Goal: Information Seeking & Learning: Learn about a topic

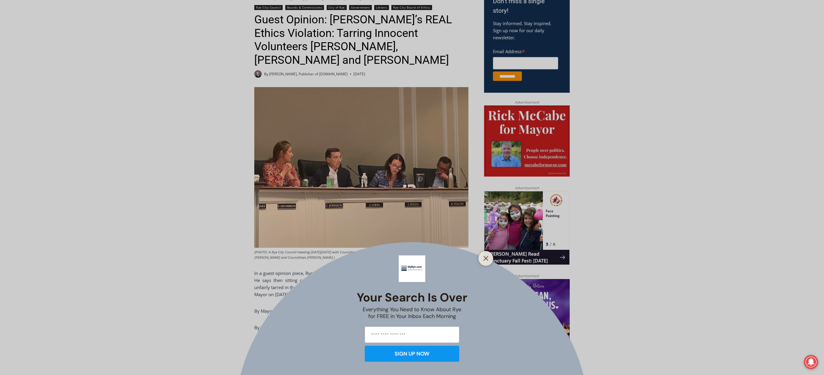
click at [484, 263] on div at bounding box center [486, 258] width 15 height 15
click at [481, 261] on div at bounding box center [486, 258] width 15 height 15
click at [493, 258] on div "Your Search is Over Everything You Need to Know About Rye for FREE in Your Inbo…" at bounding box center [412, 187] width 824 height 375
click at [489, 259] on button "Close" at bounding box center [486, 258] width 8 height 8
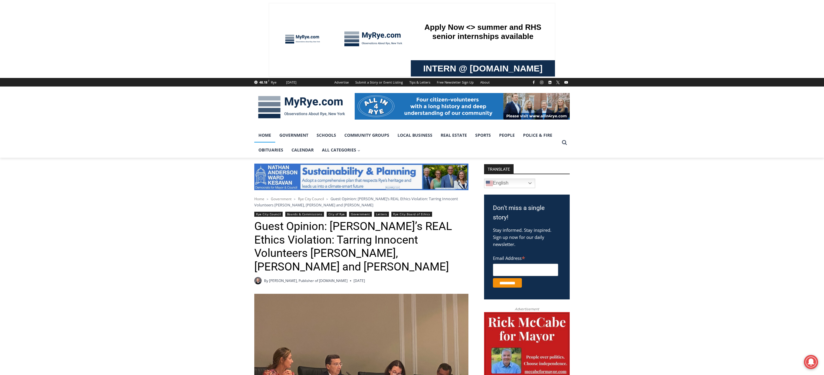
click at [266, 141] on link "Home" at bounding box center [264, 135] width 21 height 15
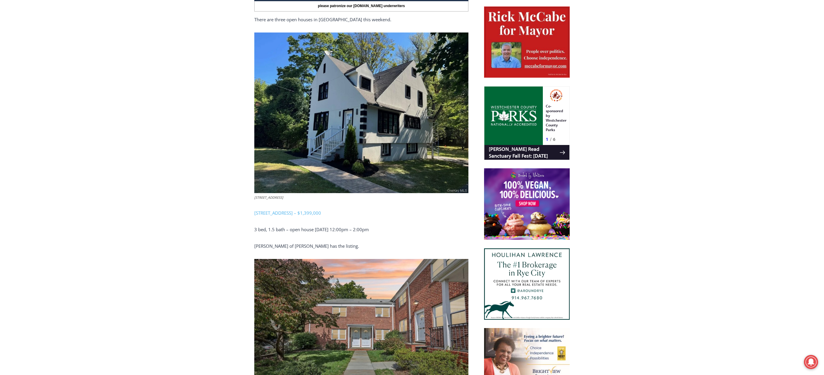
scroll to position [313, 0]
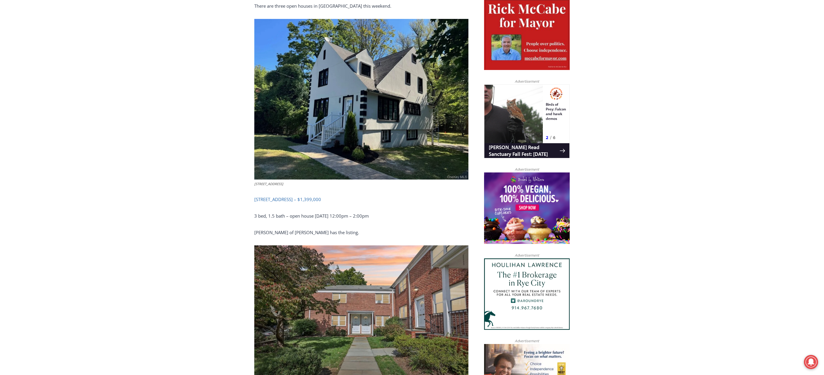
click at [311, 196] on link "506 Midland Avenue, Rye – $1,399,000" at bounding box center [287, 199] width 67 height 6
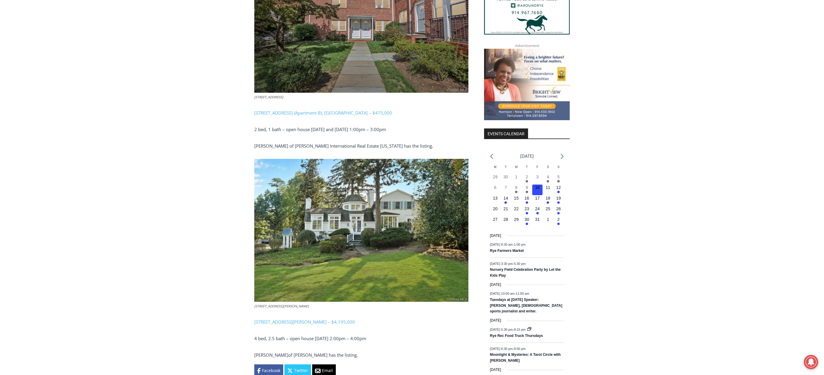
scroll to position [697, 0]
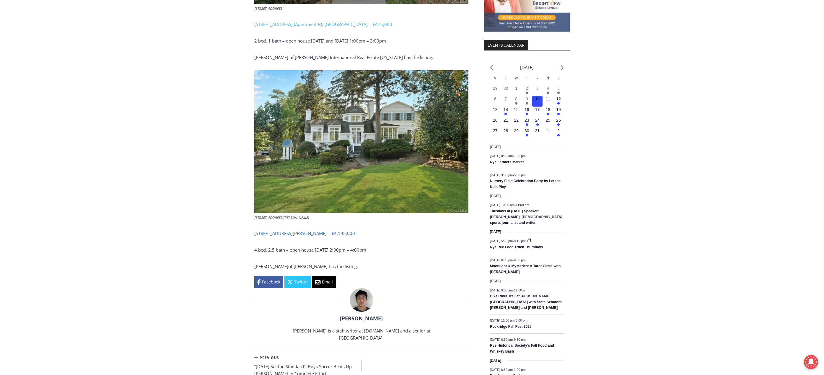
click at [304, 230] on link "162 Kirby Lane, Rye – $4,195,000" at bounding box center [304, 233] width 101 height 6
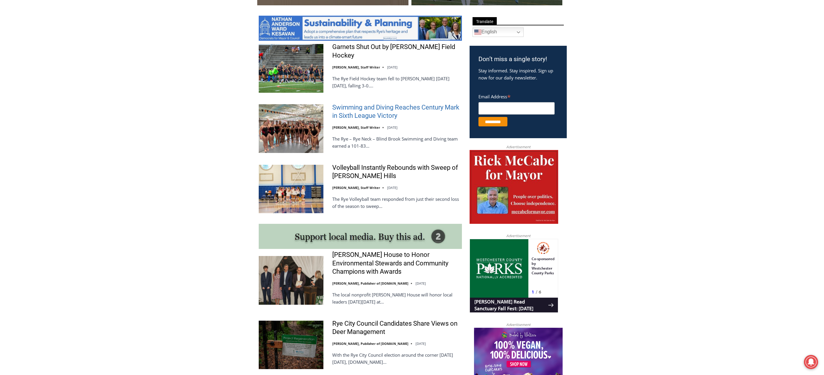
scroll to position [325, 0]
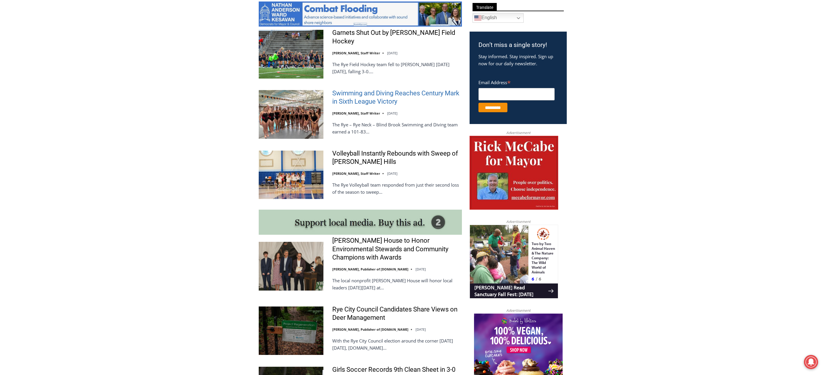
click at [366, 95] on link "Swimming and Diving Reaches Century Mark in Sixth League Victory" at bounding box center [397, 97] width 130 height 17
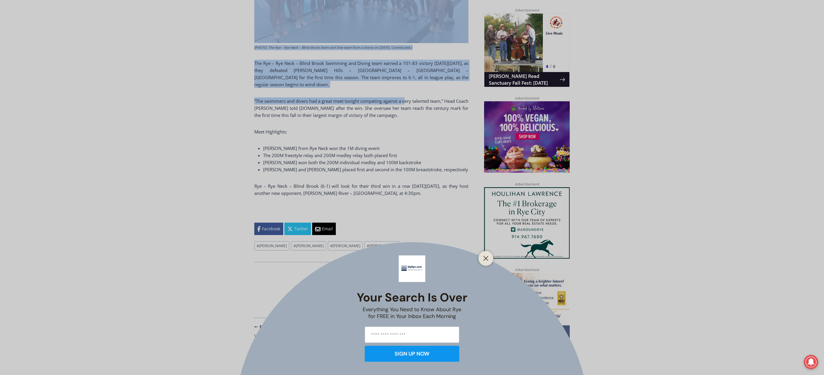
scroll to position [471, 0]
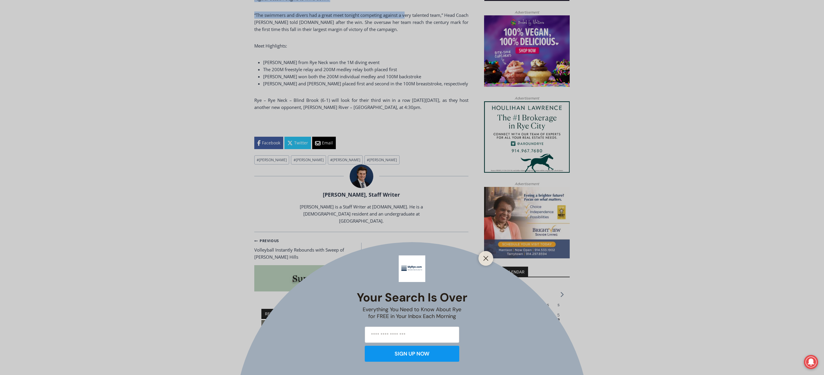
drag, startPoint x: 257, startPoint y: 223, endPoint x: 384, endPoint y: 89, distance: 184.5
click at [384, 89] on body "Skip to content 54.37 F Rye Thursday, October 9, 2025 Advertise Submit a Story …" at bounding box center [412, 191] width 824 height 1168
click at [424, 108] on div "Your Search is Over Everything You Need to Know About Rye for FREE in Your Inbo…" at bounding box center [412, 187] width 824 height 375
drag, startPoint x: 422, startPoint y: 106, endPoint x: 302, endPoint y: 55, distance: 129.8
click at [302, 55] on div "Your Search is Over Everything You Need to Know About Rye for FREE in Your Inbo…" at bounding box center [412, 187] width 824 height 375
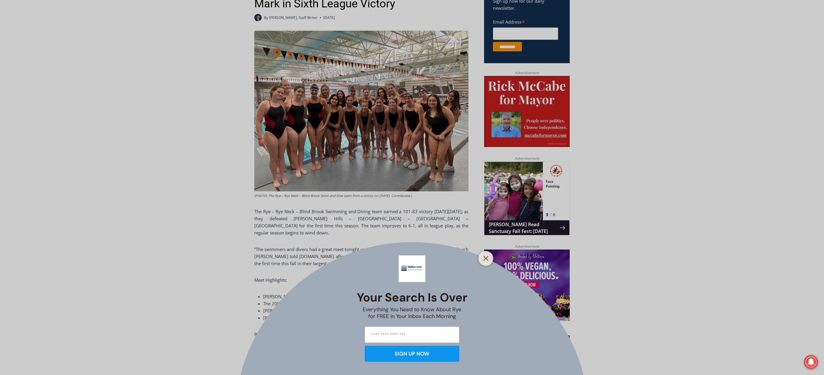
scroll to position [175, 0]
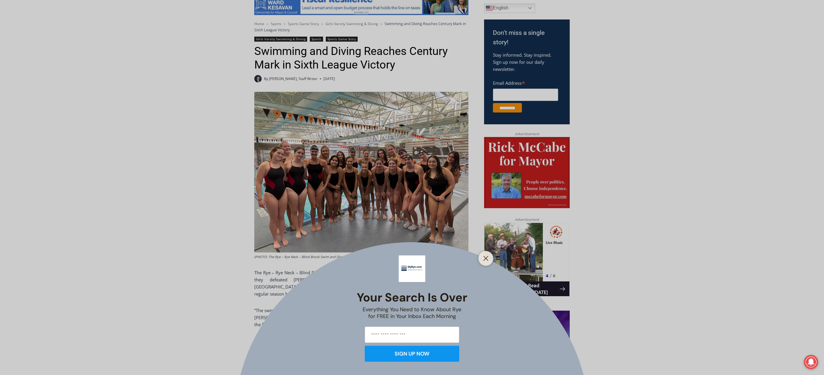
click at [226, 83] on div "Your Search is Over Everything You Need to Know About Rye for FREE in Your Inbo…" at bounding box center [412, 187] width 824 height 375
click at [481, 257] on div at bounding box center [486, 258] width 15 height 15
click at [484, 255] on button "Close" at bounding box center [486, 258] width 8 height 8
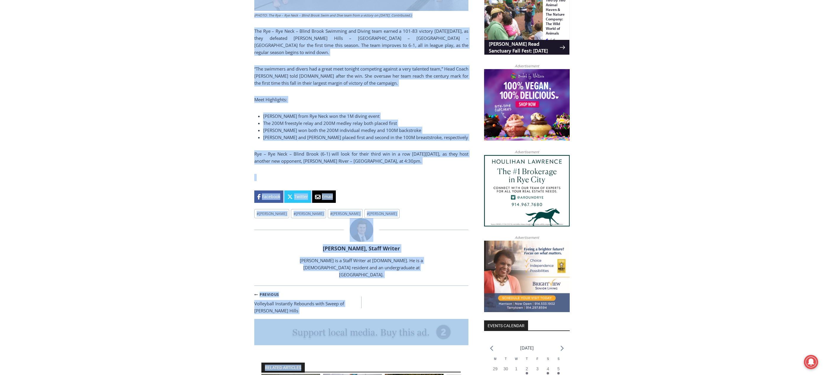
scroll to position [508, 0]
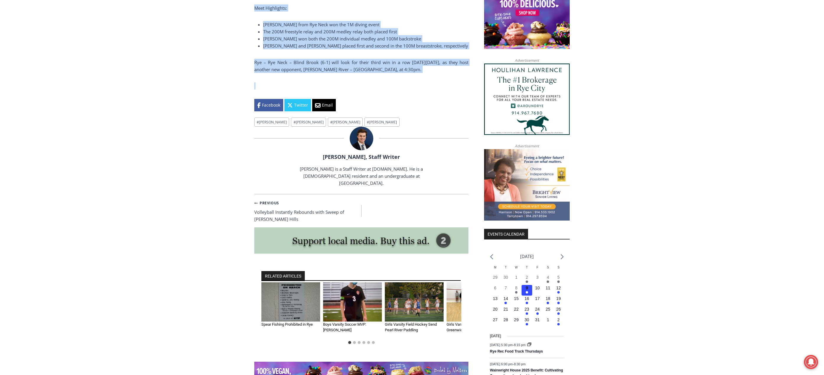
drag, startPoint x: 246, startPoint y: 50, endPoint x: 416, endPoint y: 69, distance: 171.0
click at [416, 69] on div "Home > Sports > Sports Game Story > Girls Varsity Swimming & Diving > Swimming …" at bounding box center [412, 128] width 824 height 958
copy div "Swimming and Diving Reaches Century Mark in Sixth League Victory By Charlie Mor…"
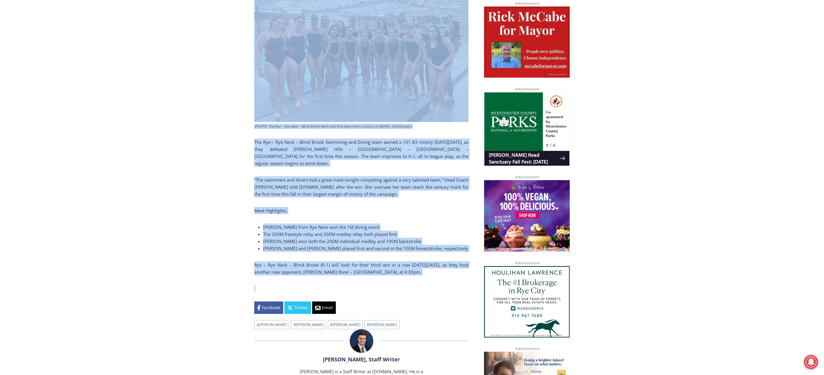
scroll to position [302, 0]
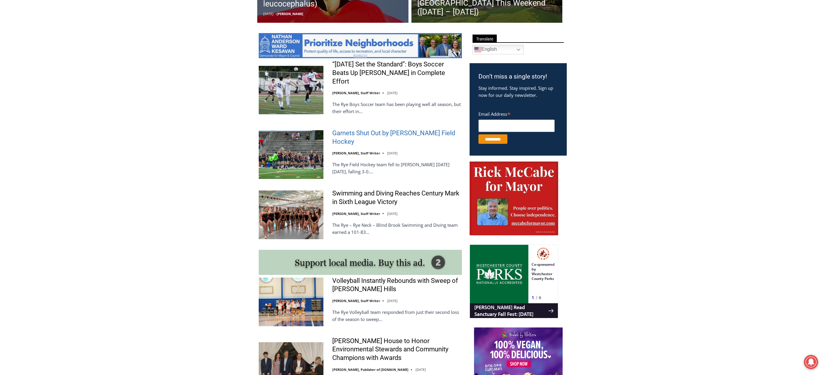
click at [377, 129] on link "Garnets Shut Out by [PERSON_NAME] Field Hockey" at bounding box center [397, 137] width 130 height 17
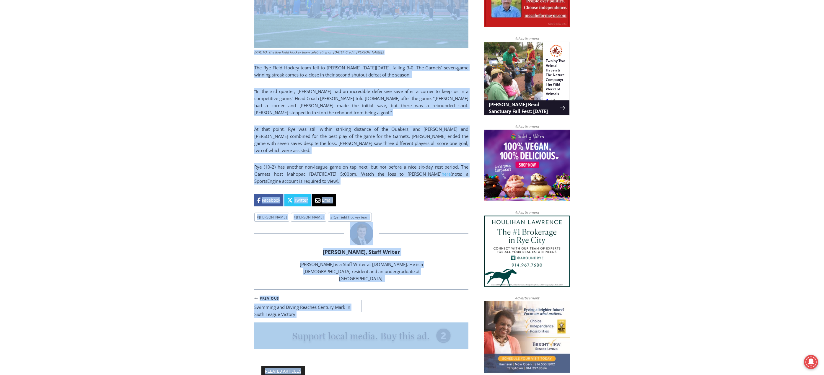
scroll to position [364, 0]
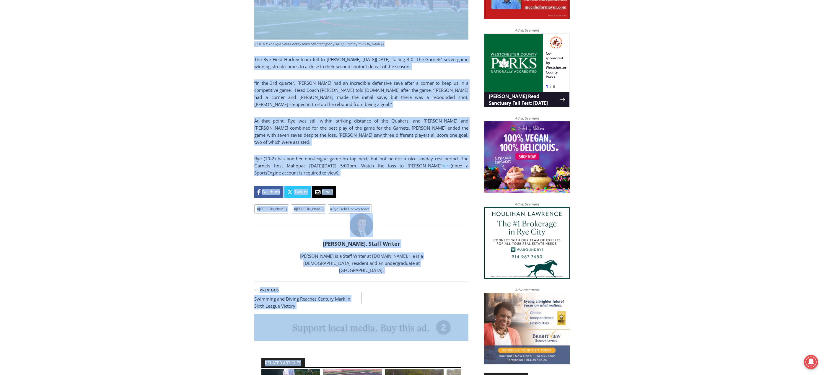
drag, startPoint x: 253, startPoint y: 131, endPoint x: 382, endPoint y: 175, distance: 136.6
click at [382, 175] on div "Home > Sports > Garnets Shut Out by Horace Greeley Field Hockey Sports Garnets …" at bounding box center [412, 272] width 824 height 958
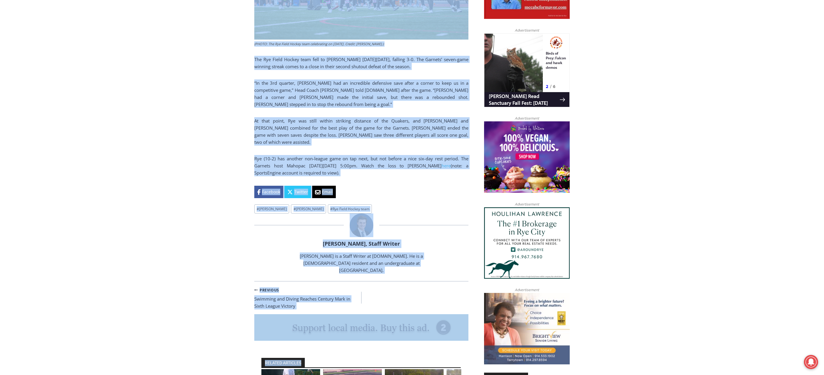
copy div "Garnets Shut Out by Horace Greeley Field Hockey By Charlie Morris, Staff Writer…"
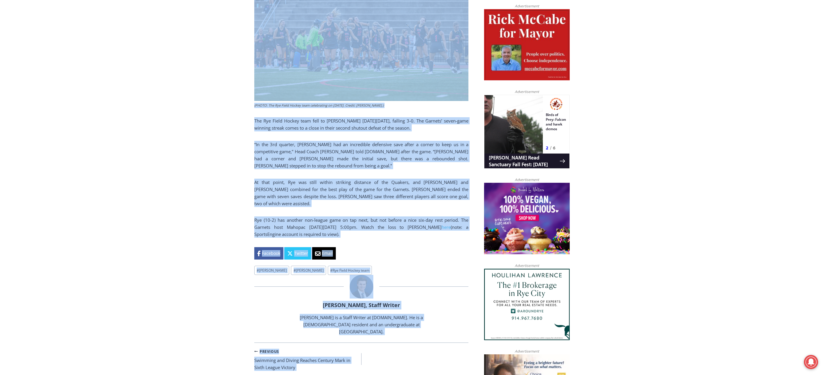
scroll to position [217, 0]
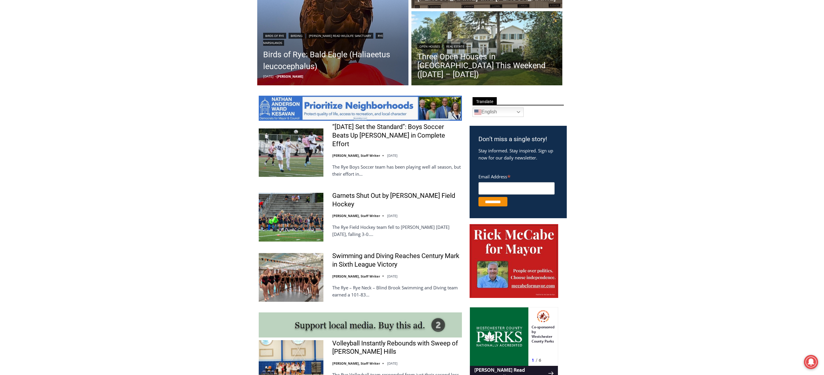
scroll to position [221, 0]
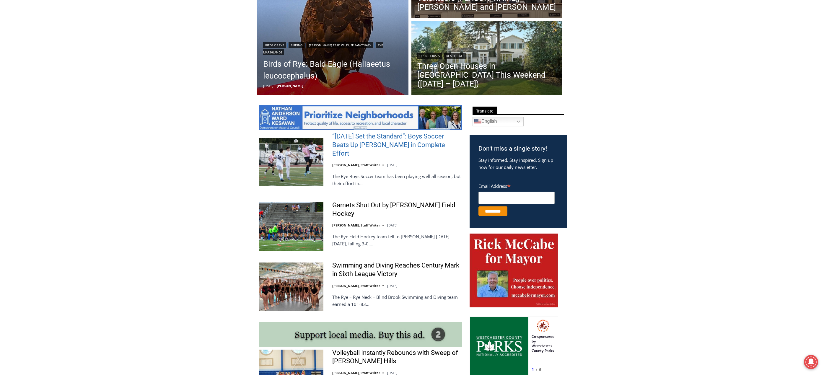
click at [364, 141] on link "“[DATE] Set the Standard”: Boys Soccer Beats Up [PERSON_NAME] in Complete Effort" at bounding box center [397, 144] width 130 height 25
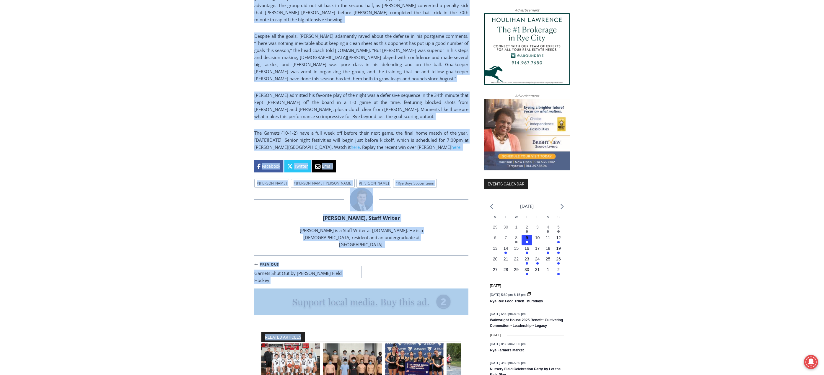
scroll to position [599, 0]
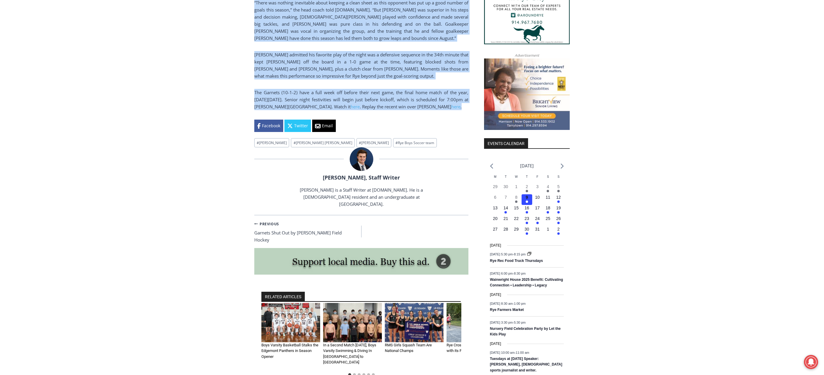
drag, startPoint x: 252, startPoint y: 48, endPoint x: 421, endPoint y: 82, distance: 172.2
click at [434, 94] on div "Home > Sports > Sports Game Story > Boys Varsity Soccer > “Today Set the Standa…" at bounding box center [412, 92] width 824 height 1066
copy div "“Today Set the Standard”: Boys Soccer Beats Up Pelham in Complete Effort By Cha…"
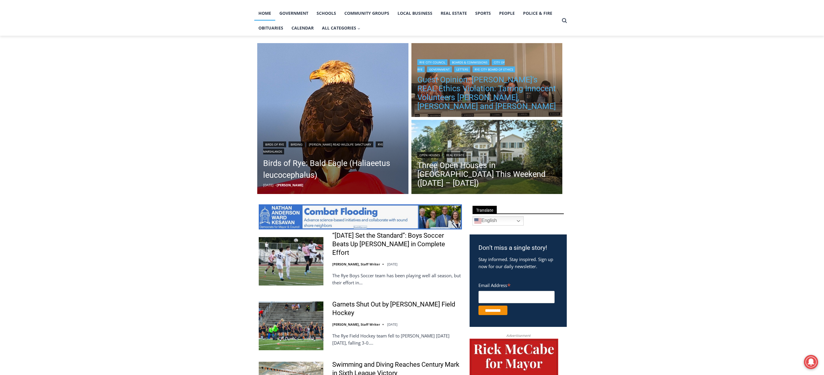
click at [453, 85] on link "Guest Opinion: [PERSON_NAME]’s REAL Ethics Violation: Tarring Innocent Voluntee…" at bounding box center [486, 92] width 139 height 35
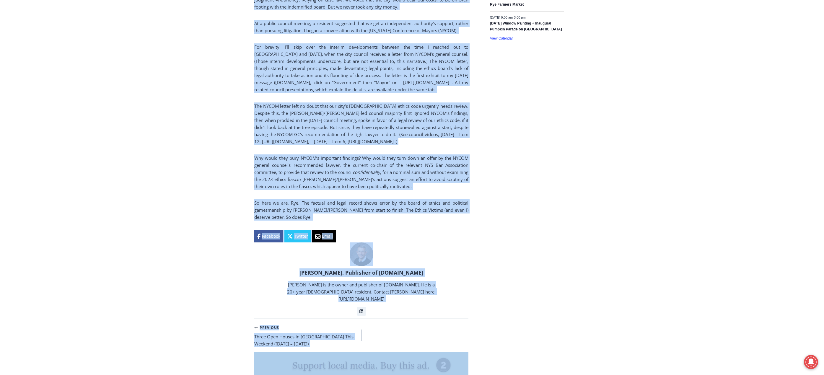
scroll to position [1070, 0]
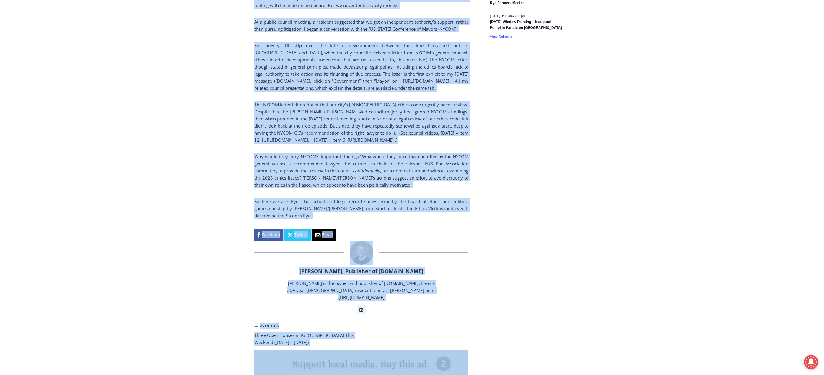
drag, startPoint x: 248, startPoint y: 217, endPoint x: 351, endPoint y: 217, distance: 103.1
copy div "Lor Ipsu Dolorsi Ametco & Adipiscinge Sedd ei Tem Incididunt Utlabor Etd Magn A…"
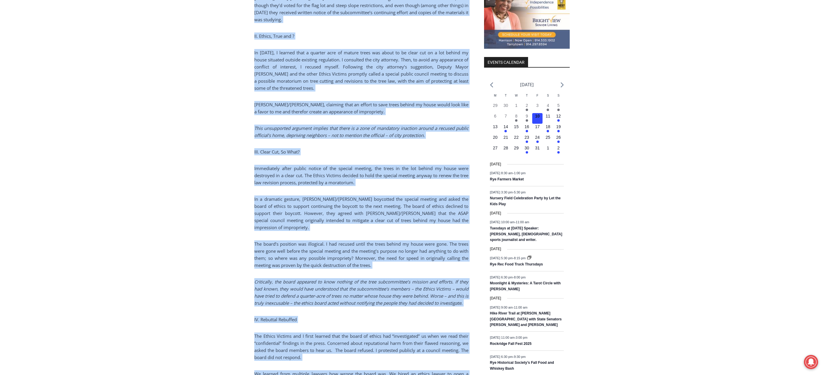
scroll to position [627, 0]
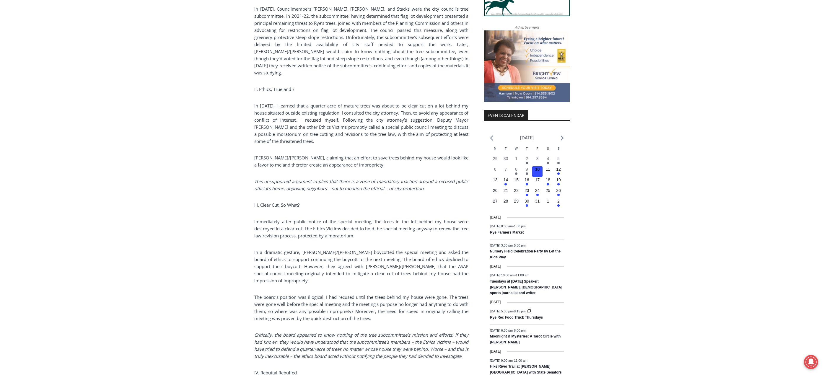
click at [647, 203] on div "Home > Government > Rye City Council > Guest Opinion: [PERSON_NAME]’s REAL Ethi…" at bounding box center [412, 353] width 824 height 1645
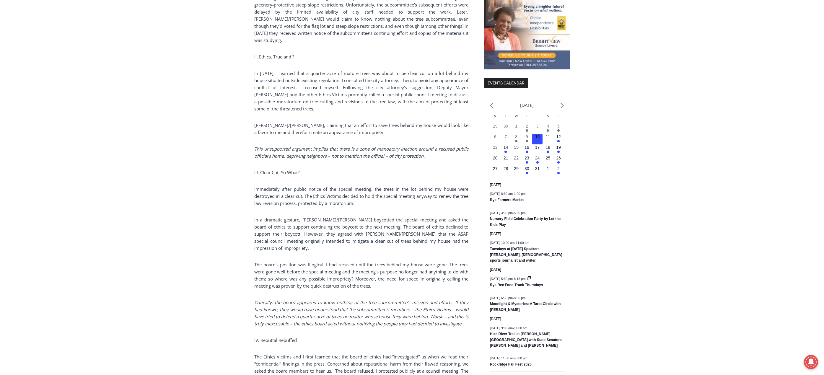
scroll to position [657, 0]
